Goal: Task Accomplishment & Management: Complete application form

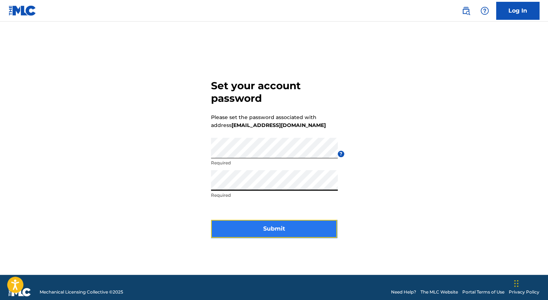
click at [309, 226] on button "Submit" at bounding box center [274, 229] width 126 height 18
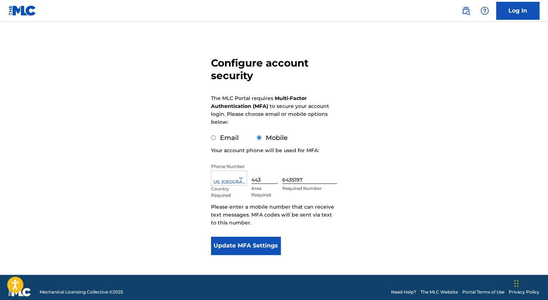
scroll to position [46, 0]
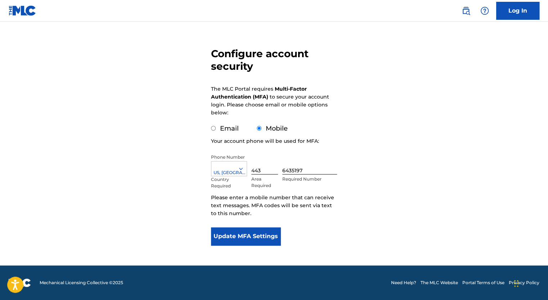
click at [212, 128] on input "Email" at bounding box center [213, 128] width 5 height 5
radio input "true"
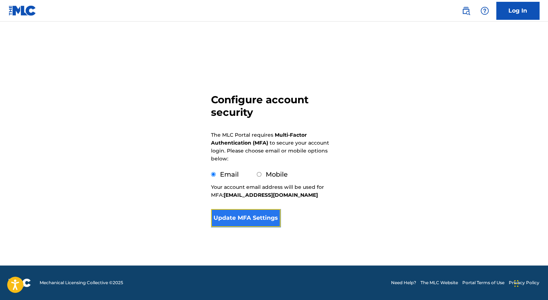
click at [242, 216] on button "Update MFA Settings" at bounding box center [245, 218] width 69 height 18
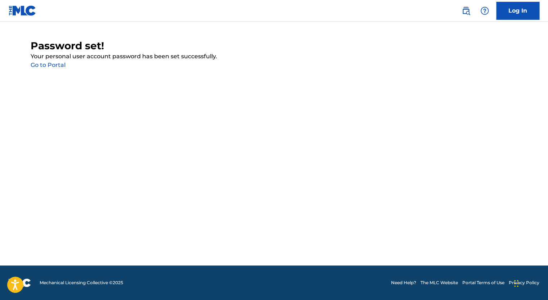
click at [51, 64] on link "Go to Portal" at bounding box center [48, 65] width 35 height 7
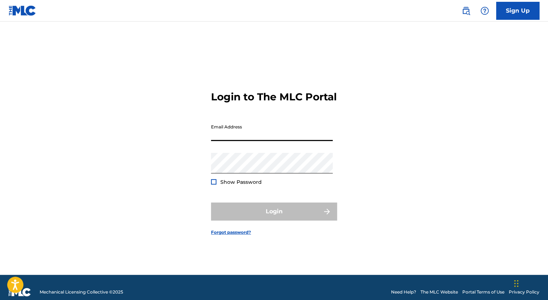
click at [243, 138] on input "Email Address" at bounding box center [272, 131] width 122 height 21
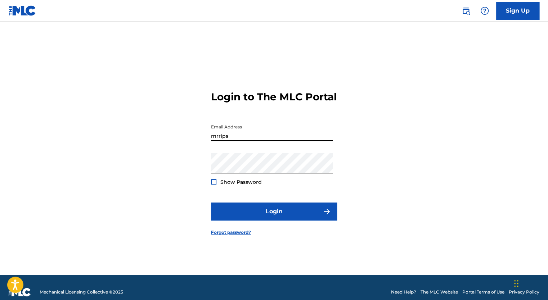
type input "[EMAIL_ADDRESS][DOMAIN_NAME]"
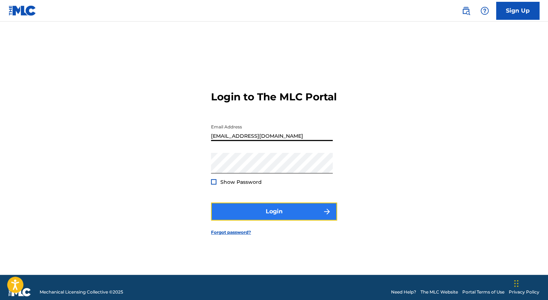
click at [238, 219] on button "Login" at bounding box center [274, 212] width 126 height 18
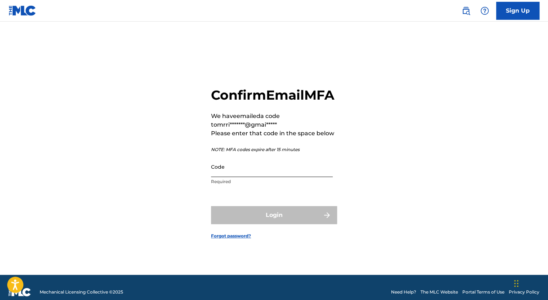
click at [264, 177] on input "Code" at bounding box center [272, 167] width 122 height 21
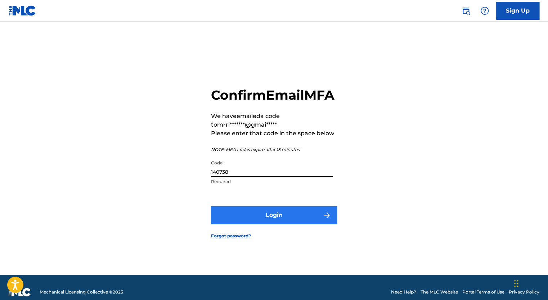
type input "140738"
click at [266, 224] on button "Login" at bounding box center [274, 215] width 126 height 18
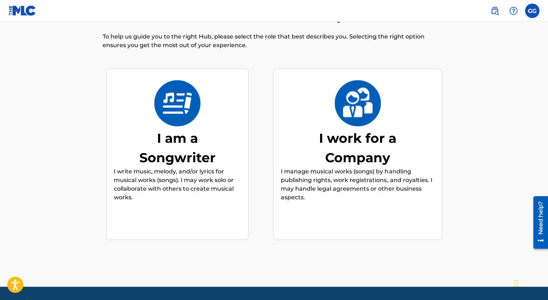
click at [174, 140] on div "I am a Songwriter" at bounding box center [178, 148] width 108 height 39
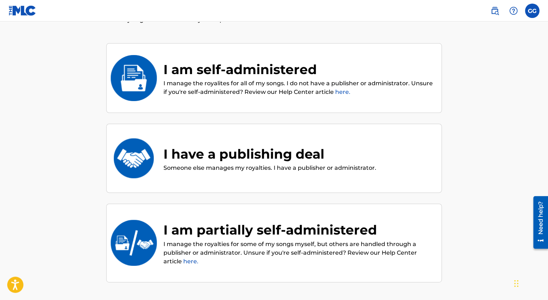
scroll to position [49, 0]
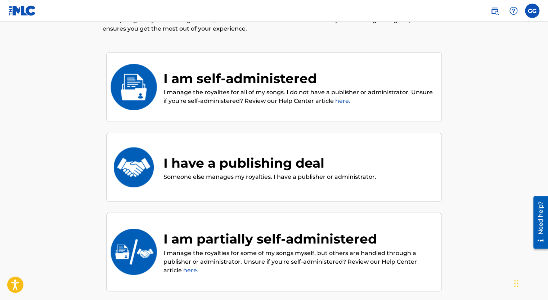
click at [340, 102] on link "here." at bounding box center [342, 101] width 15 height 7
click at [344, 101] on link "here." at bounding box center [342, 101] width 15 height 7
click at [260, 73] on div "I am self-administered" at bounding box center [298, 78] width 271 height 19
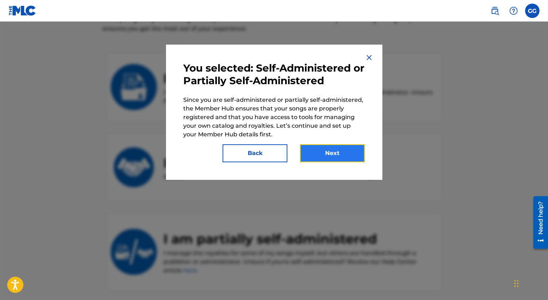
click at [314, 155] on button "Next" at bounding box center [332, 153] width 65 height 18
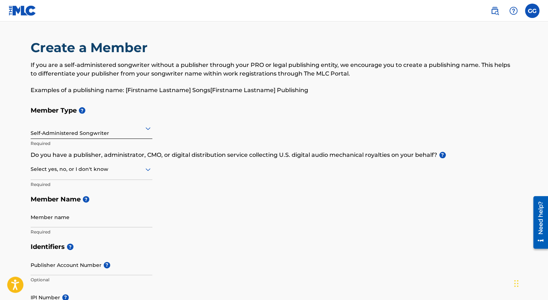
click at [85, 133] on div "Self-Administered Songwriter" at bounding box center [92, 129] width 122 height 18
click at [98, 167] on div at bounding box center [92, 169] width 122 height 9
click at [37, 188] on div "Yes" at bounding box center [91, 188] width 121 height 16
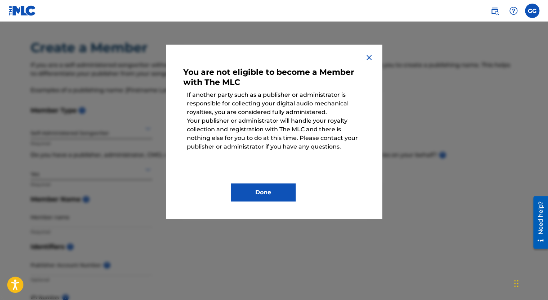
click at [367, 57] on img at bounding box center [369, 57] width 9 height 9
